Goal: Find specific page/section: Find specific page/section

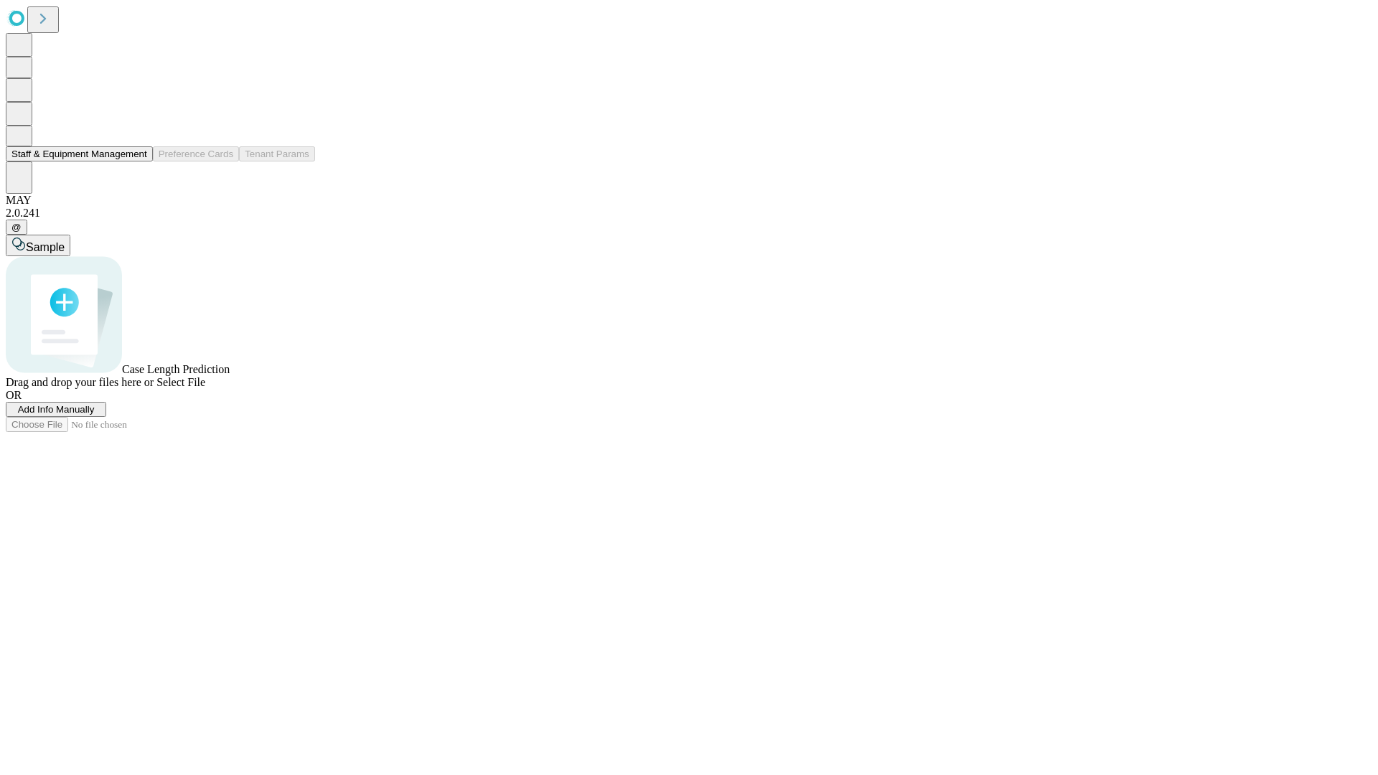
click at [137, 161] on button "Staff & Equipment Management" at bounding box center [79, 153] width 147 height 15
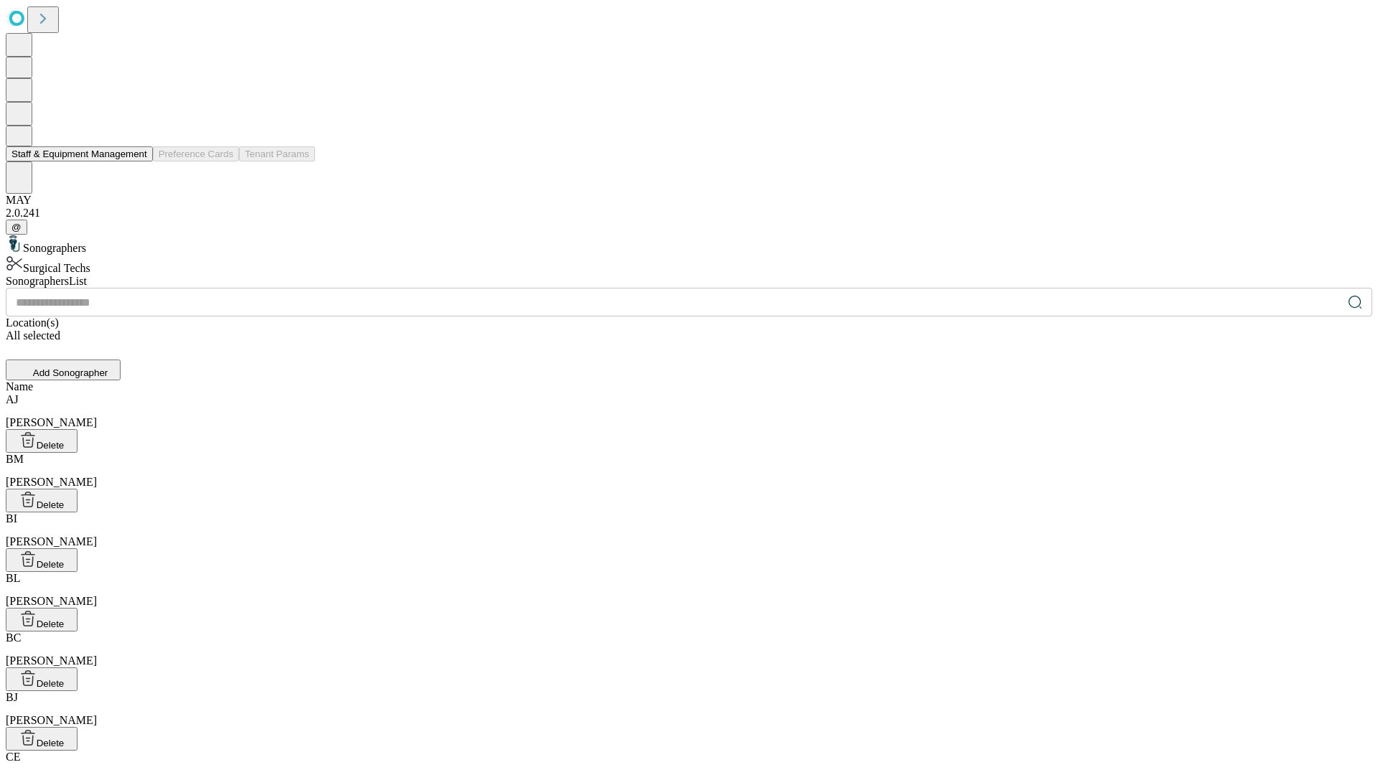
click at [137, 161] on button "Staff & Equipment Management" at bounding box center [79, 153] width 147 height 15
